Goal: Task Accomplishment & Management: Manage account settings

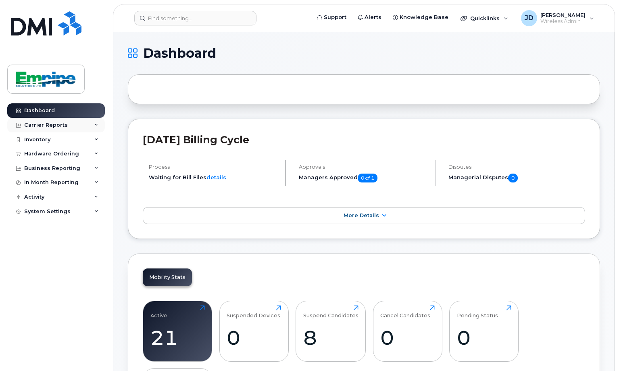
click at [75, 129] on div "Carrier Reports" at bounding box center [56, 125] width 98 height 15
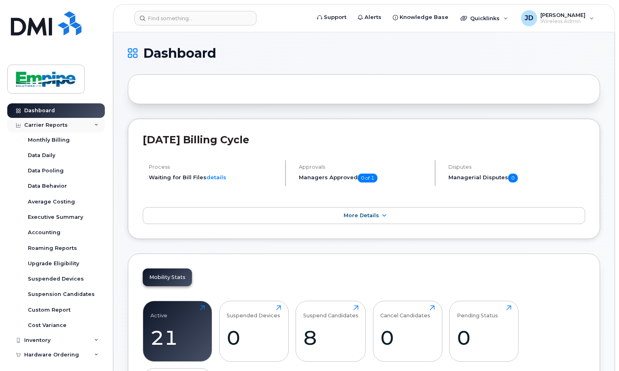
click at [75, 128] on div "Carrier Reports" at bounding box center [56, 125] width 98 height 15
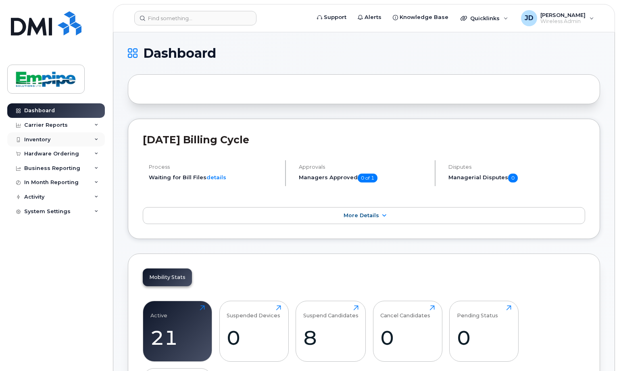
click at [75, 138] on div "Inventory" at bounding box center [56, 139] width 98 height 15
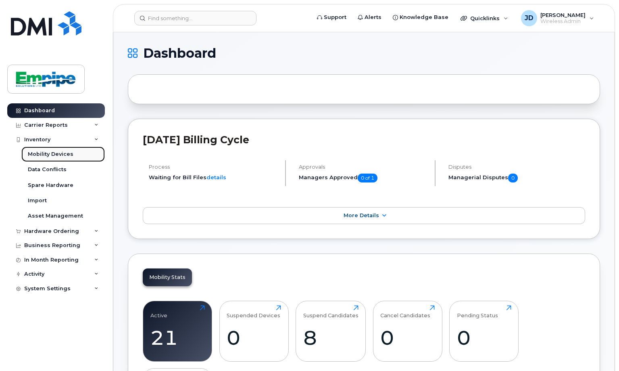
click at [76, 149] on link "Mobility Devices" at bounding box center [63, 153] width 84 height 15
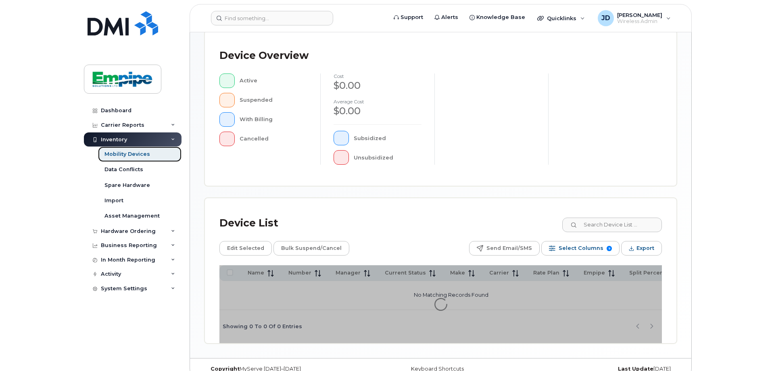
scroll to position [217, 0]
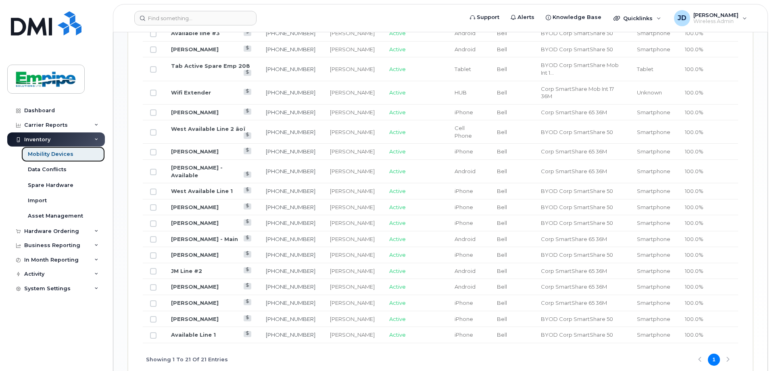
scroll to position [532, 0]
click at [201, 298] on link "[PERSON_NAME]" at bounding box center [195, 301] width 48 height 6
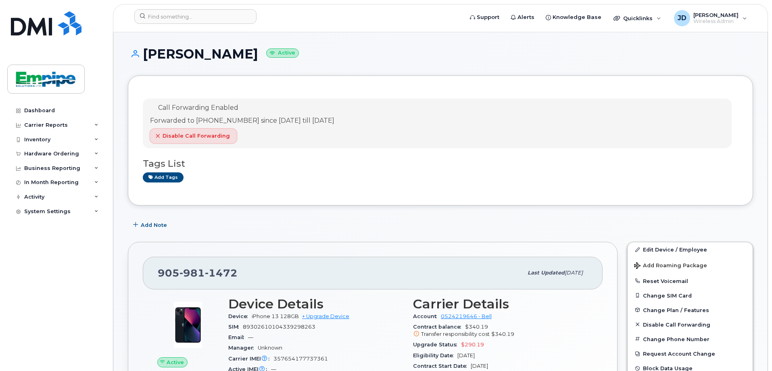
click at [200, 139] on span "Disable Call Forwarding" at bounding box center [196, 136] width 67 height 8
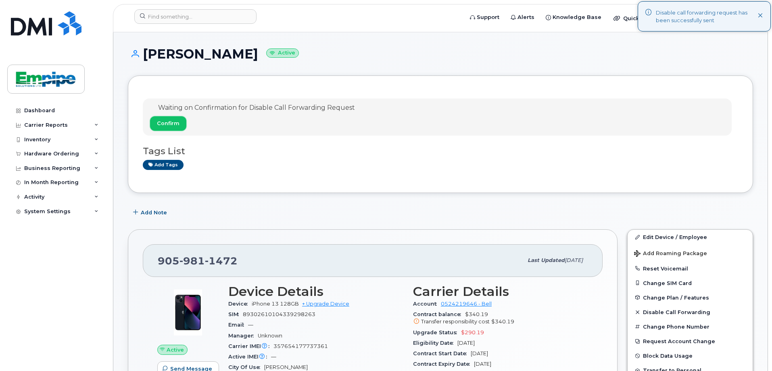
click at [171, 122] on span "Confirm" at bounding box center [168, 123] width 23 height 8
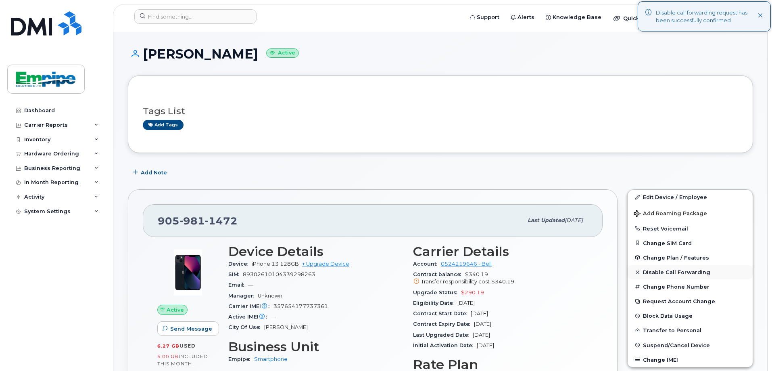
click at [651, 275] on span "Disable Call Forwarding" at bounding box center [676, 272] width 67 height 6
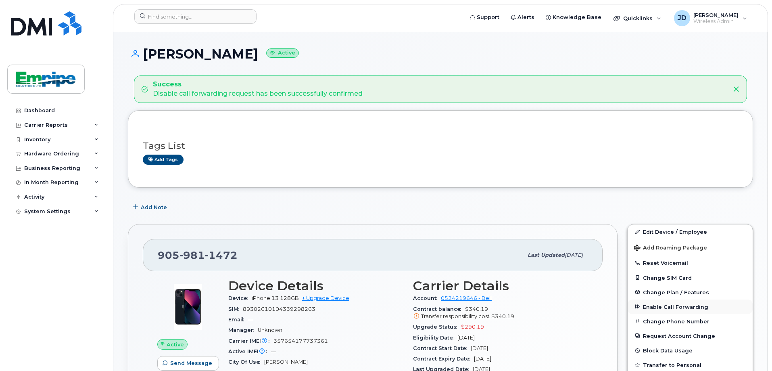
click at [642, 306] on button "Enable Call Forwarding" at bounding box center [690, 306] width 125 height 15
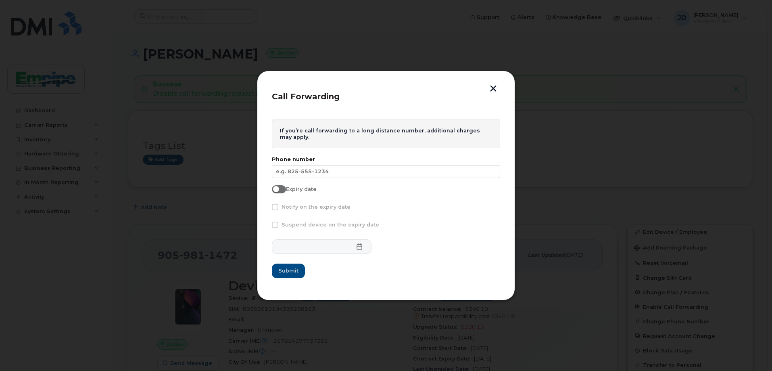
click at [283, 188] on span at bounding box center [279, 189] width 14 height 8
click at [278, 188] on input "Expiry date" at bounding box center [275, 188] width 6 height 6
checkbox input "true"
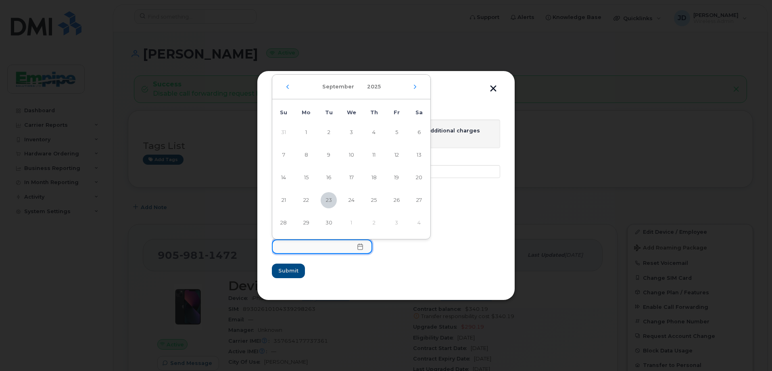
click at [328, 245] on input "text" at bounding box center [322, 246] width 100 height 15
click at [291, 221] on span "28" at bounding box center [284, 223] width 16 height 16
type input "09/28/2025"
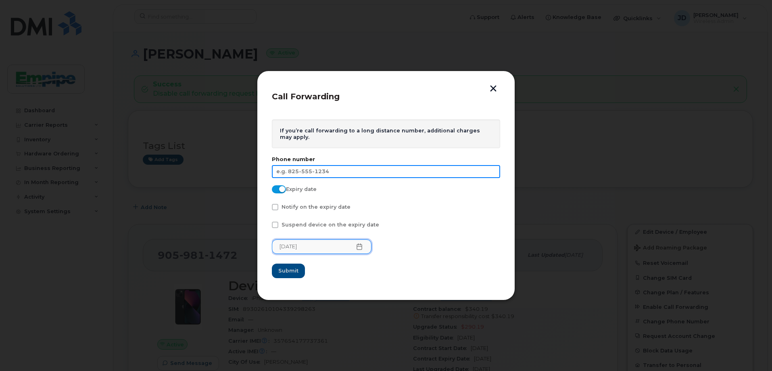
click at [301, 171] on input "text" at bounding box center [386, 171] width 228 height 13
type input "[PHONE_NUMBER]"
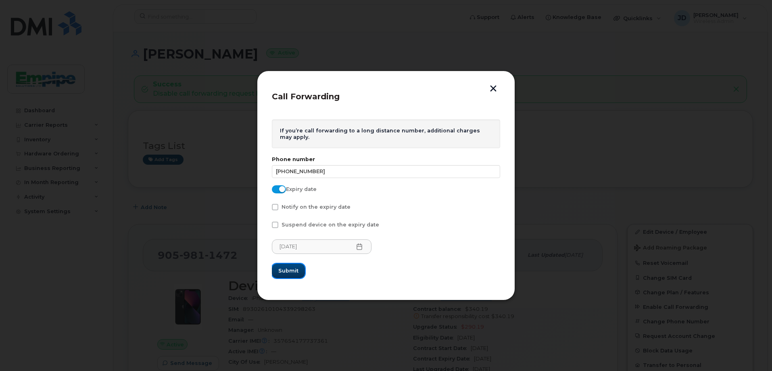
click at [294, 274] on span "Submit" at bounding box center [288, 271] width 20 height 8
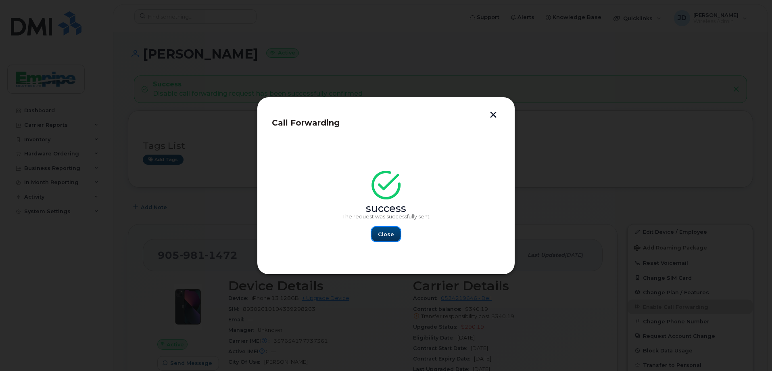
click at [380, 238] on span "Close" at bounding box center [386, 234] width 16 height 8
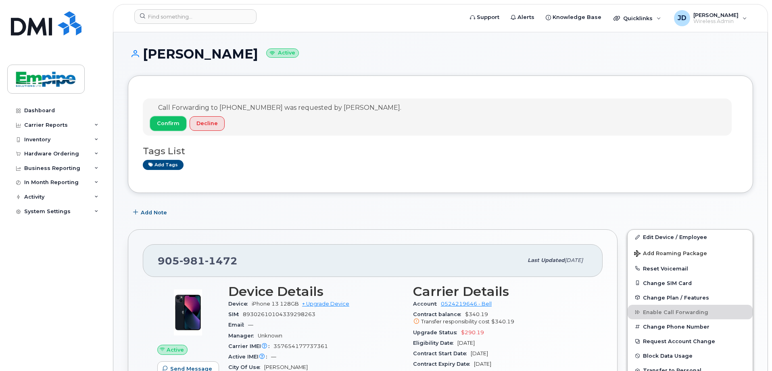
click at [173, 121] on span "Confirm" at bounding box center [168, 123] width 23 height 8
